Goal: Information Seeking & Learning: Learn about a topic

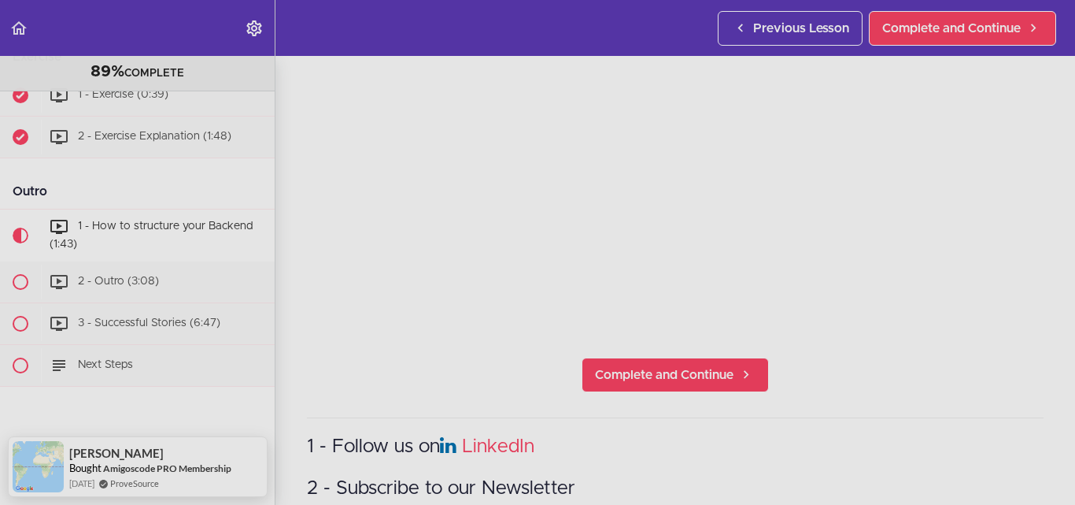
scroll to position [157, 0]
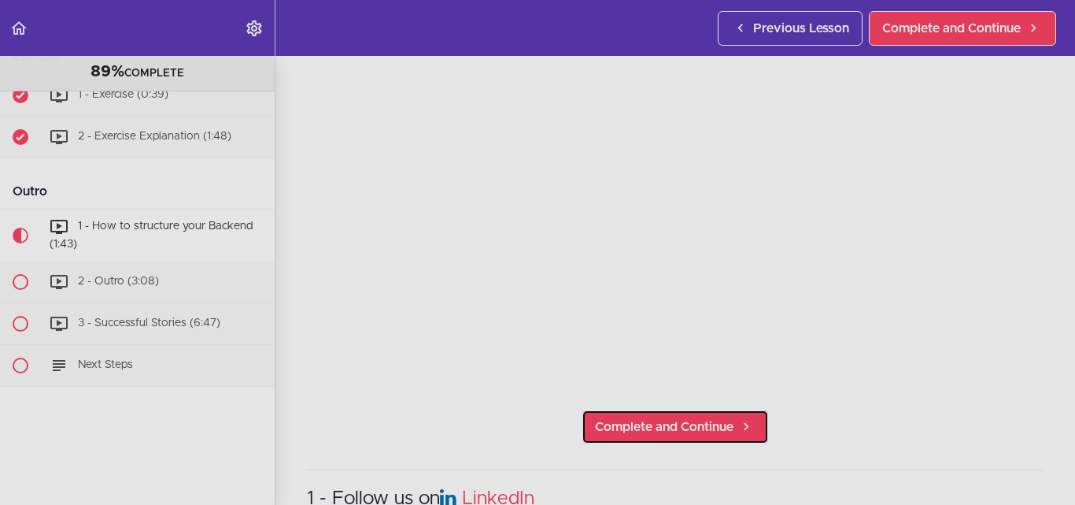
click at [650, 417] on span "Complete and Continue" at bounding box center [664, 426] width 139 height 19
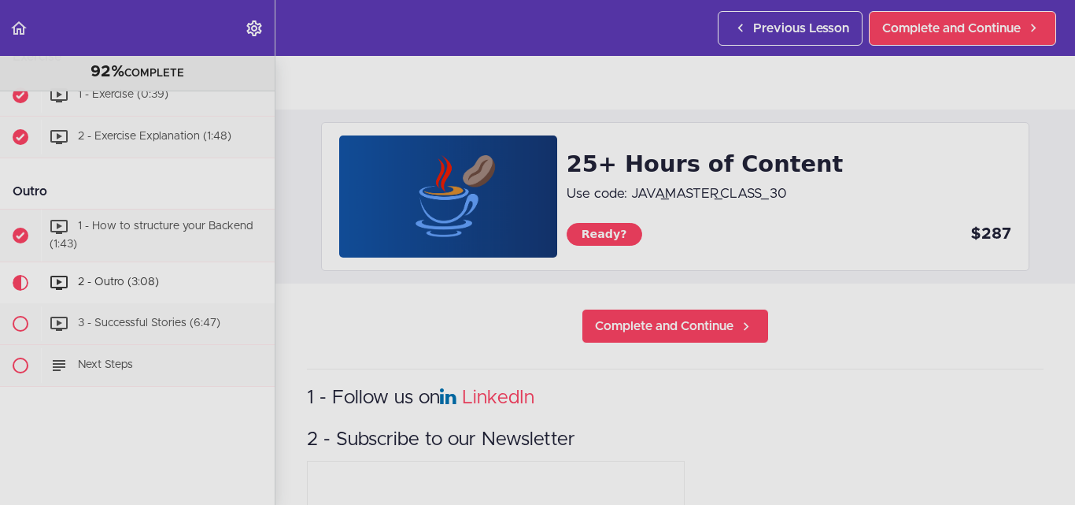
scroll to position [690, 0]
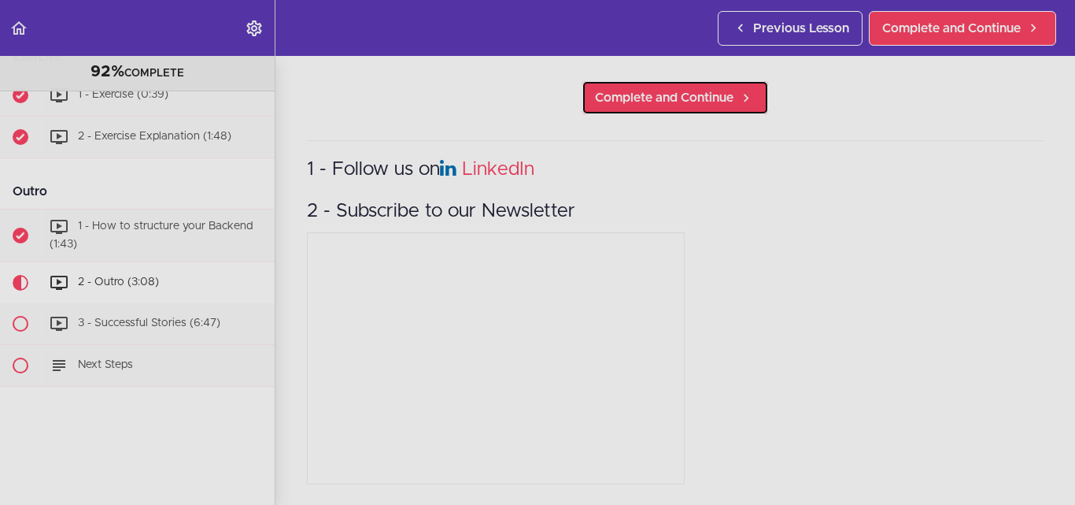
click at [650, 88] on span "Complete and Continue" at bounding box center [664, 97] width 139 height 19
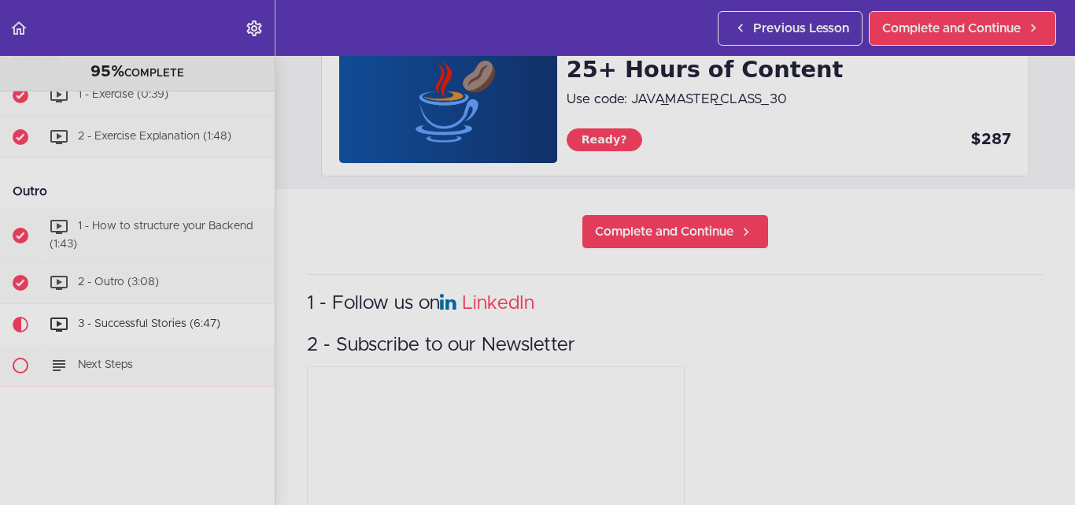
scroll to position [551, 0]
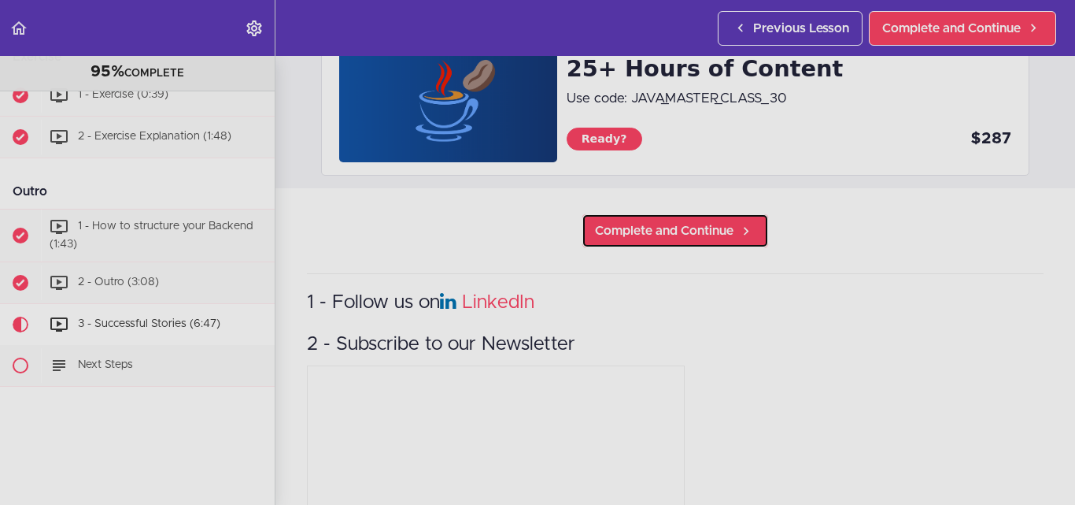
click at [678, 230] on span "Complete and Continue" at bounding box center [664, 230] width 139 height 19
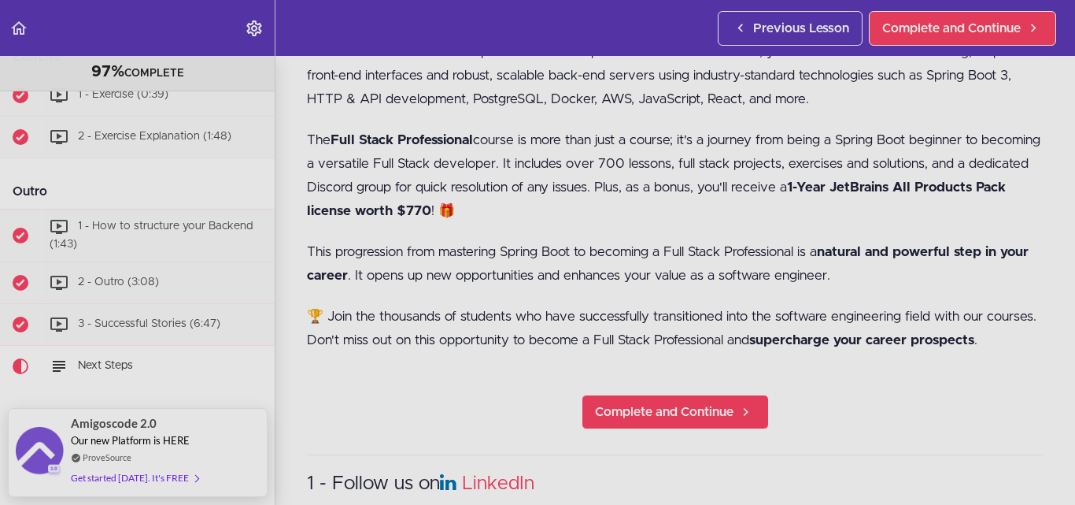
scroll to position [551, 0]
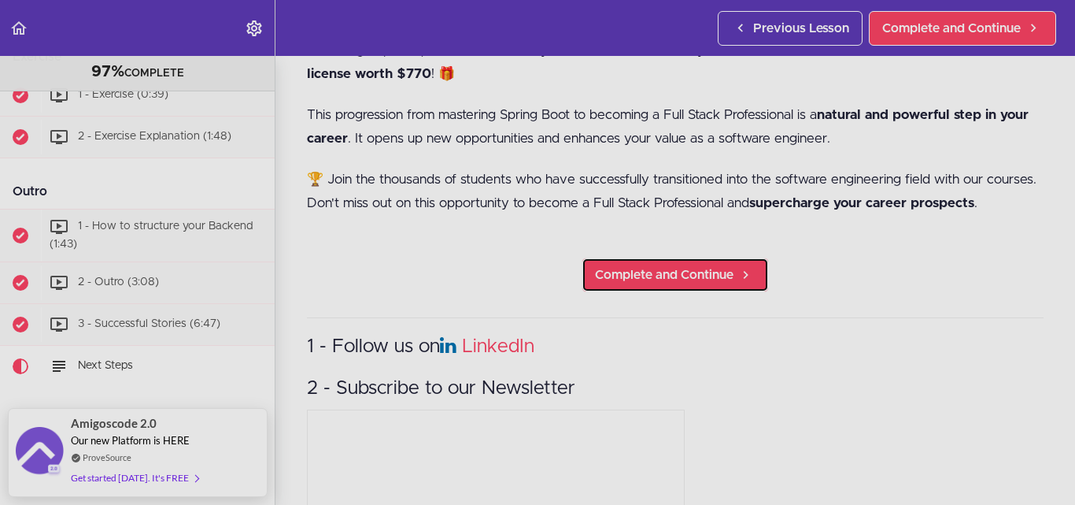
click at [639, 292] on link "Complete and Continue" at bounding box center [675, 274] width 187 height 35
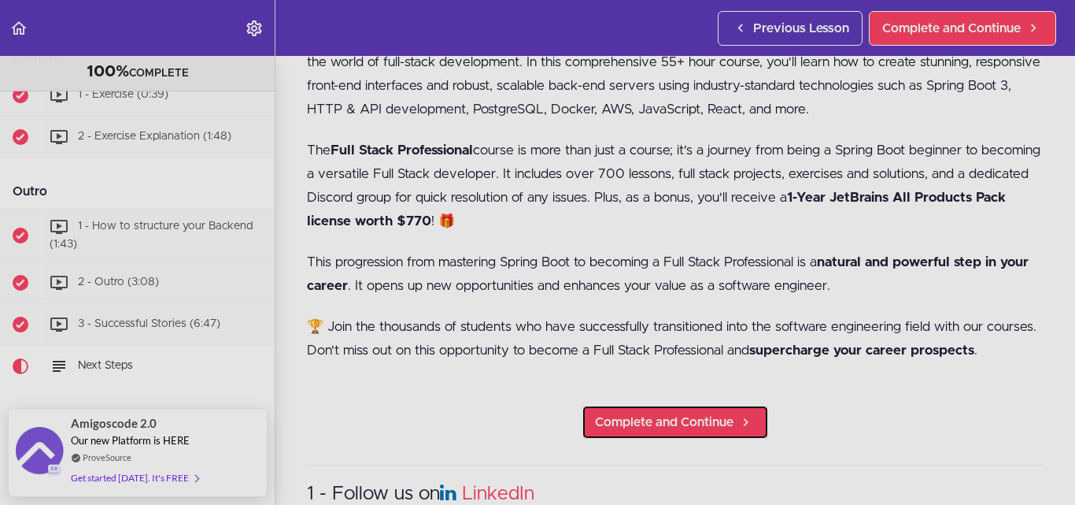
scroll to position [291, 0]
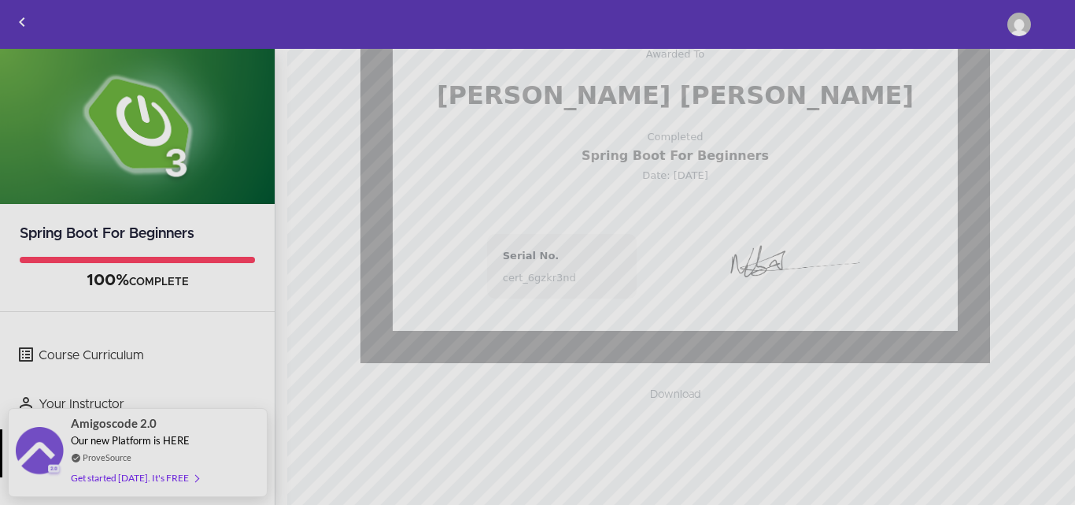
scroll to position [251, 0]
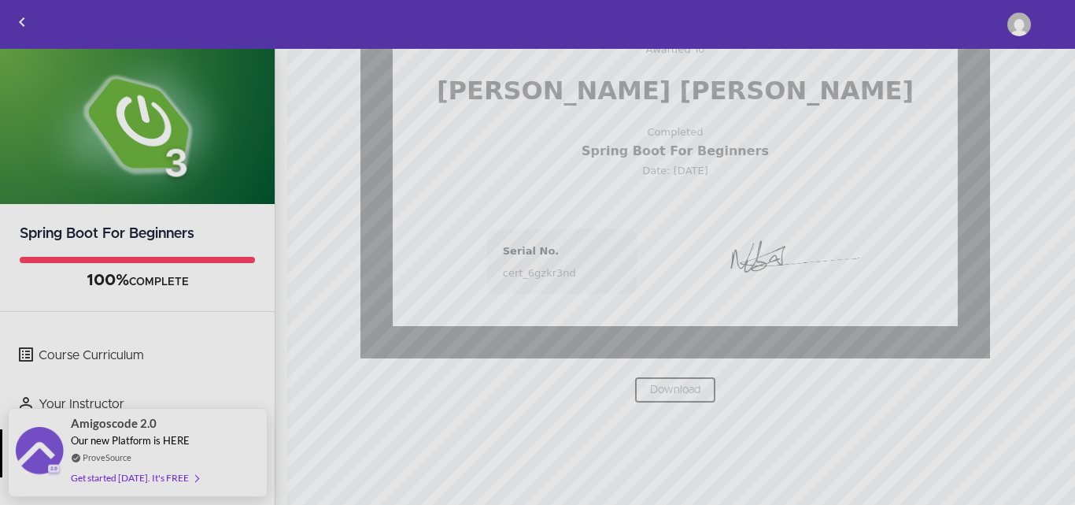
click at [672, 379] on link "Download" at bounding box center [676, 389] width 82 height 27
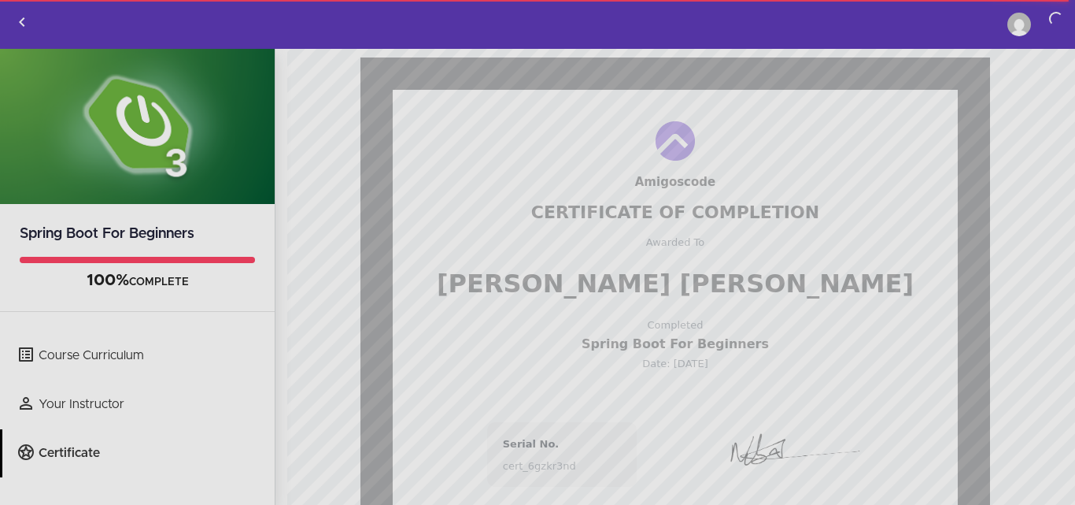
scroll to position [0, 0]
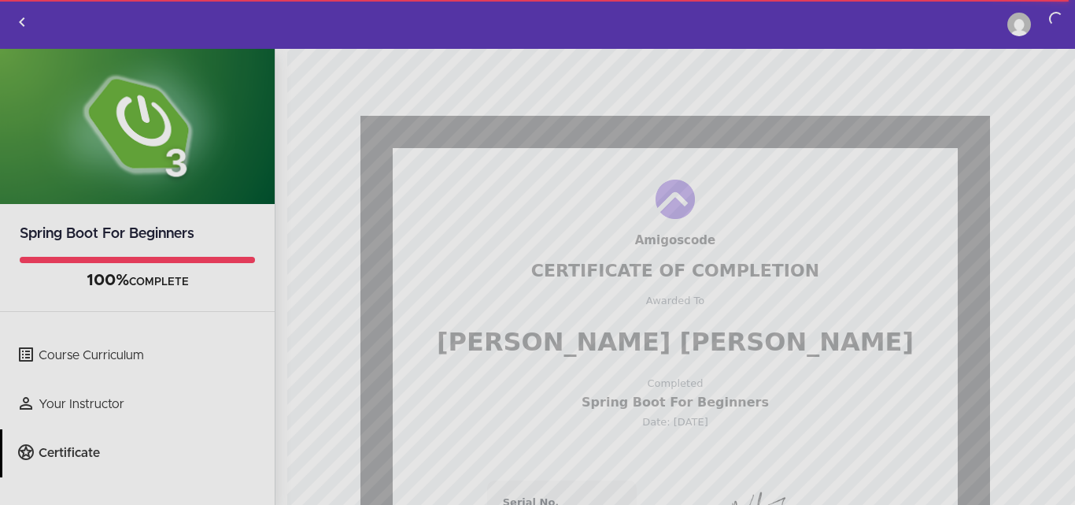
click at [1058, 20] on div "Course Curriculum Your Instructor Certificate Syed Asghar Abbas Zaidi Edit Prof…" at bounding box center [1029, 24] width 91 height 47
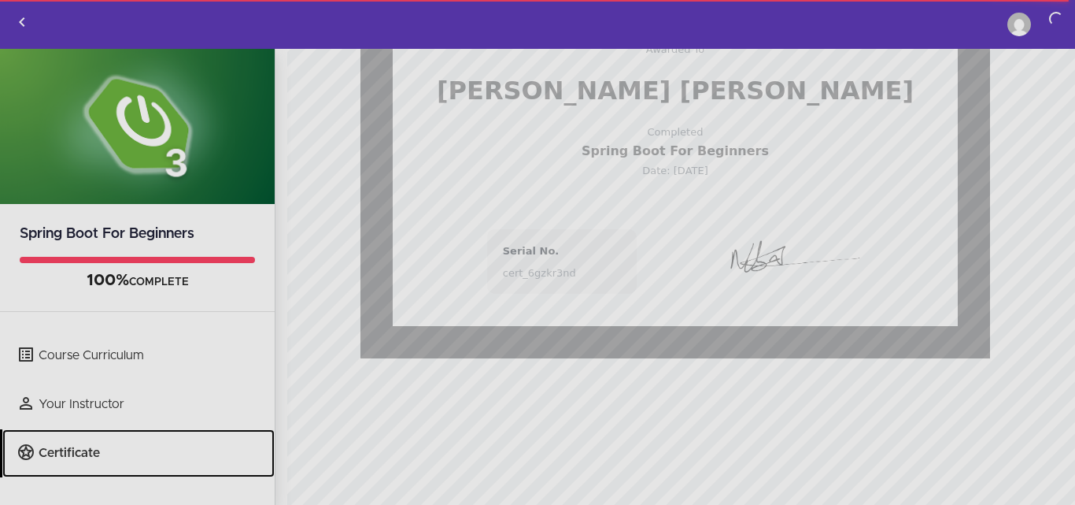
click at [119, 454] on link "Certificate" at bounding box center [138, 453] width 272 height 48
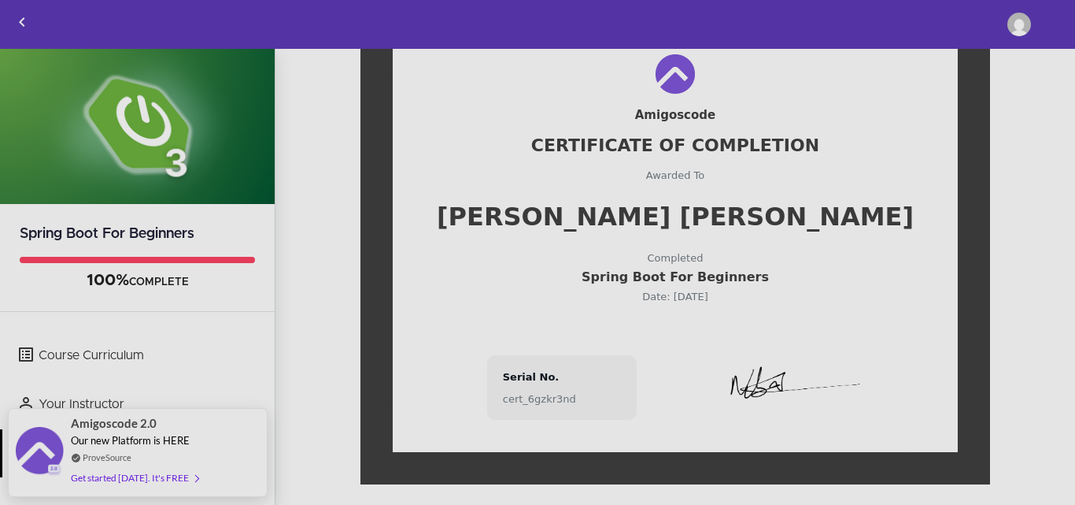
scroll to position [150, 0]
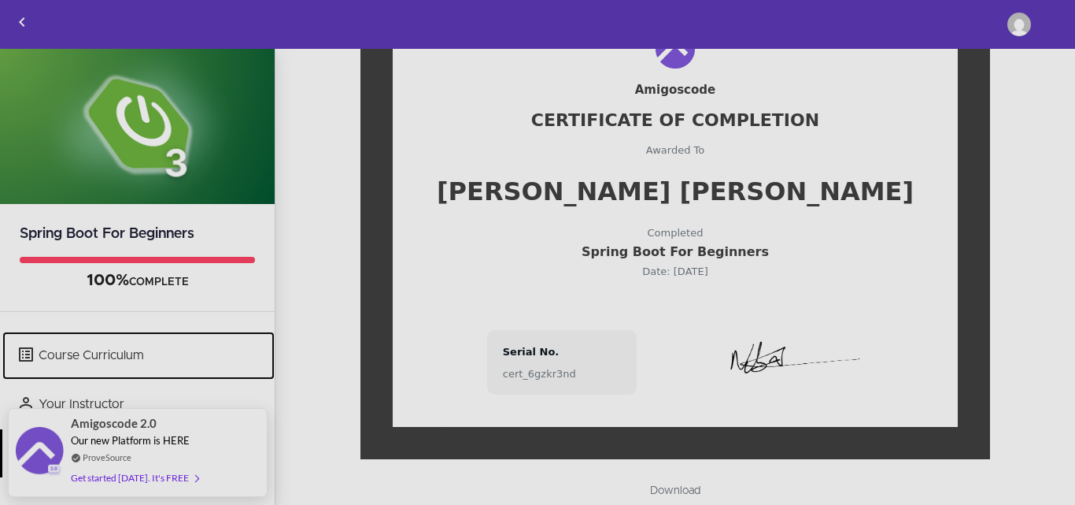
click at [159, 358] on link "Course Curriculum" at bounding box center [138, 355] width 272 height 48
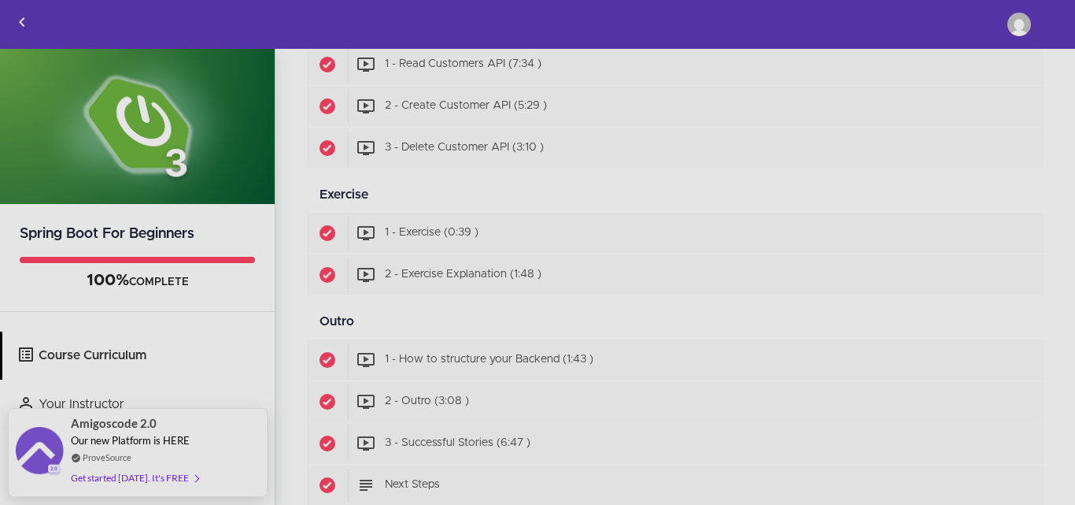
scroll to position [1515, 0]
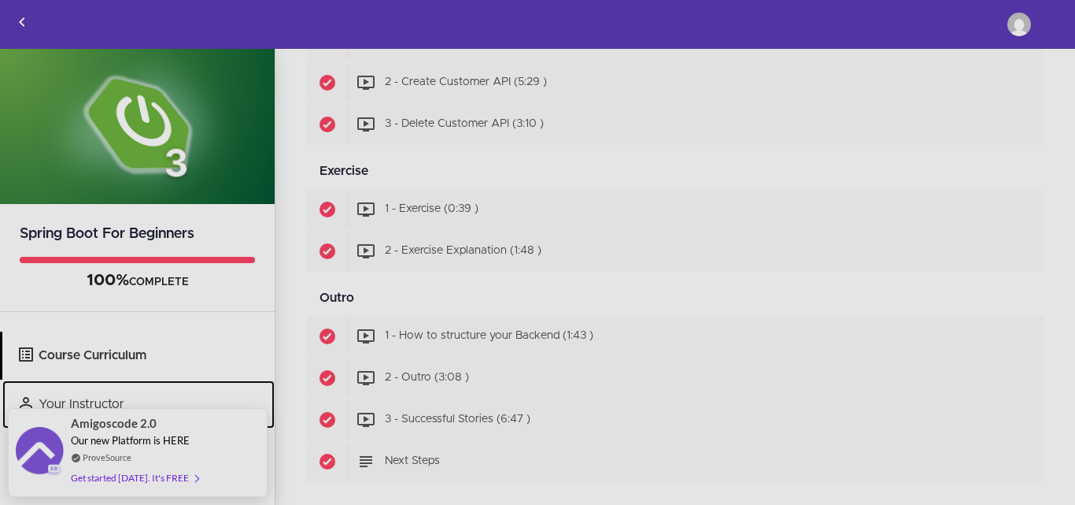
click at [135, 390] on link "Your Instructor" at bounding box center [138, 404] width 272 height 48
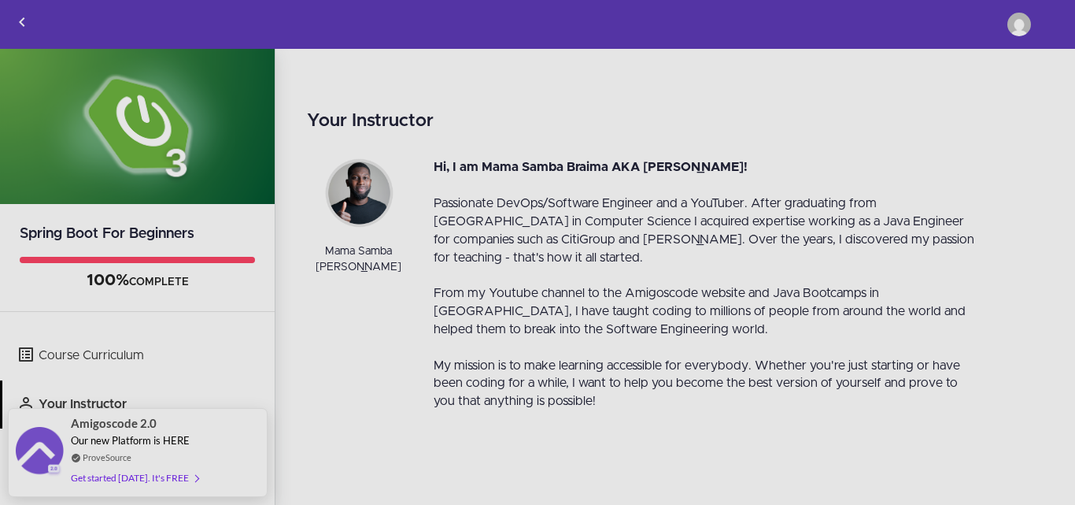
click at [249, 326] on div "Spring Boot For Beginners 100% COMPLETE Course Curriculum Your Instructor Certi…" at bounding box center [138, 277] width 276 height 457
click at [165, 345] on link "Course Curriculum" at bounding box center [138, 355] width 272 height 48
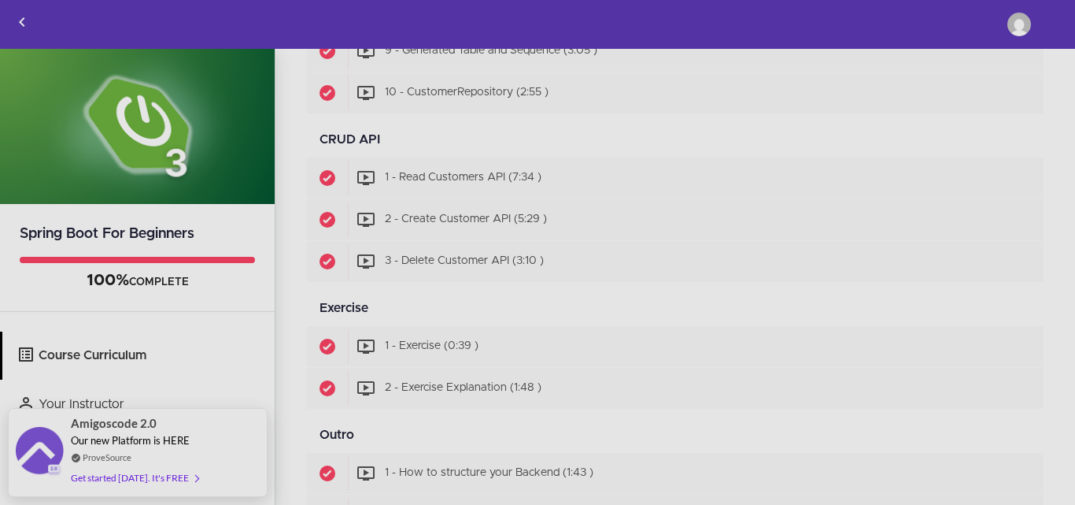
scroll to position [1515, 0]
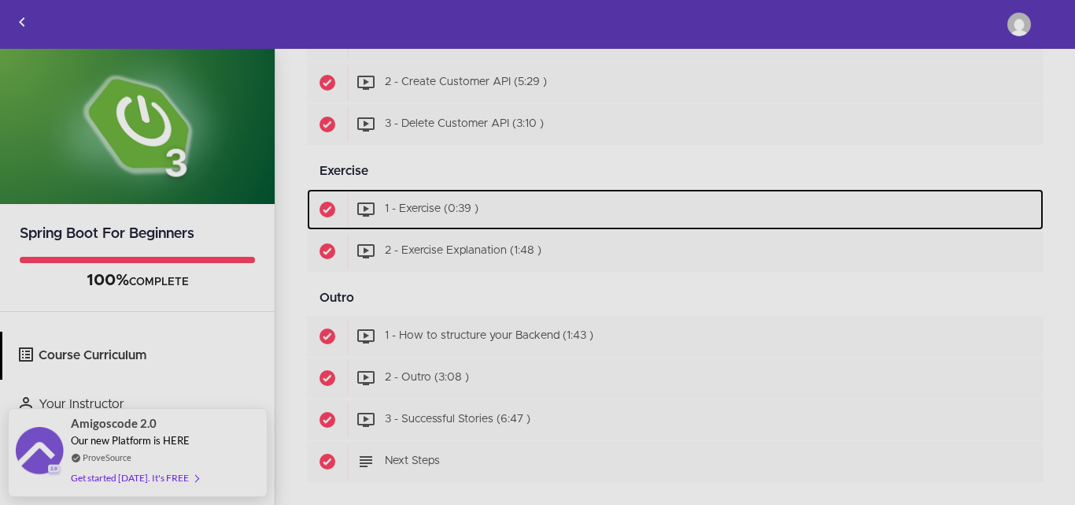
click at [501, 224] on div "Start 1 - Exercise (0:39 )" at bounding box center [696, 209] width 696 height 35
